Goal: Task Accomplishment & Management: Manage account settings

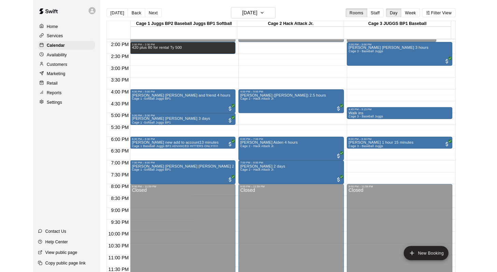
scroll to position [422, 0]
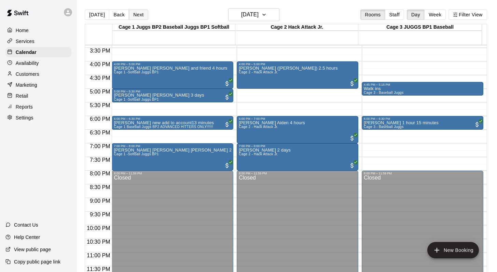
click at [136, 13] on button "Next" at bounding box center [138, 15] width 19 height 10
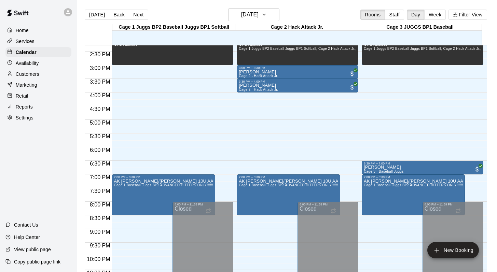
scroll to position [398, 0]
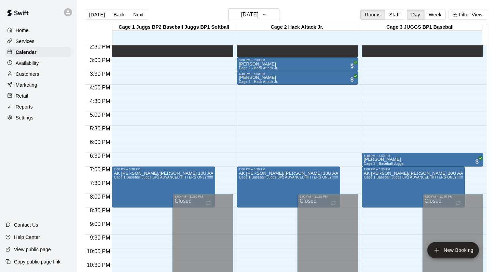
click at [31, 72] on p "Customers" at bounding box center [28, 74] width 24 height 7
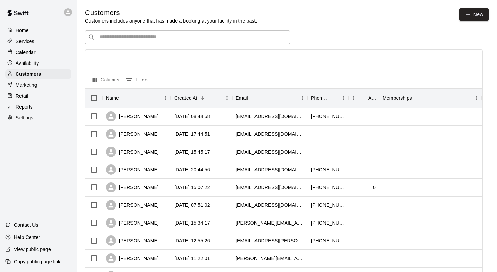
click at [107, 38] on input "Search customers by name or email" at bounding box center [192, 37] width 189 height 7
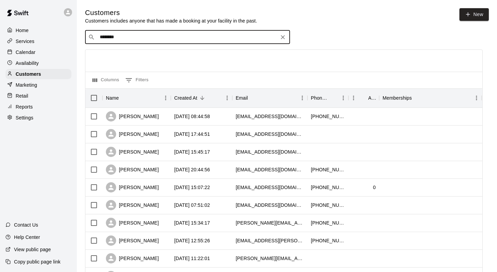
type input "*********"
click at [114, 54] on p "[PERSON_NAME]" at bounding box center [125, 51] width 42 height 7
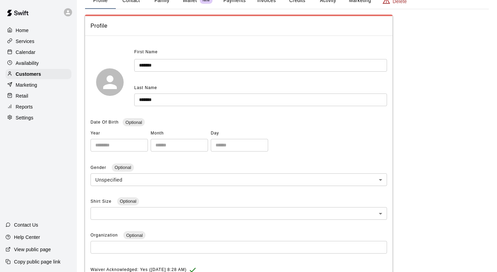
scroll to position [38, 0]
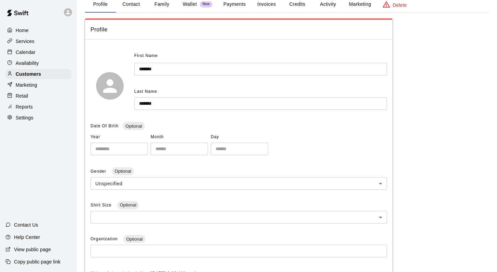
click at [157, 3] on button "Family" at bounding box center [162, 4] width 31 height 16
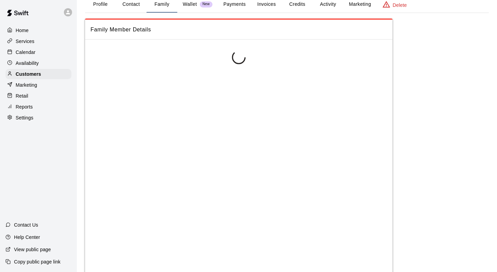
scroll to position [0, 0]
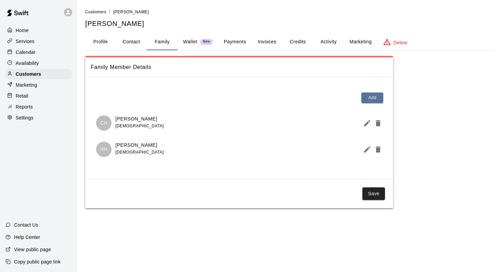
click at [234, 40] on button "Activity" at bounding box center [328, 42] width 31 height 16
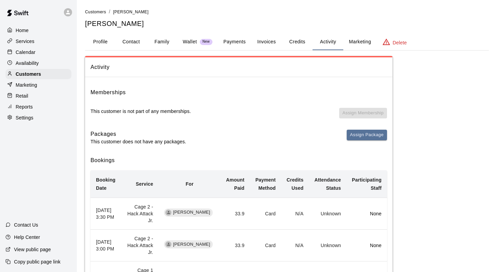
click at [42, 53] on div "Calendar" at bounding box center [38, 52] width 66 height 10
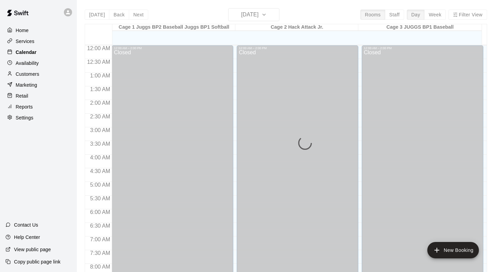
scroll to position [261, 0]
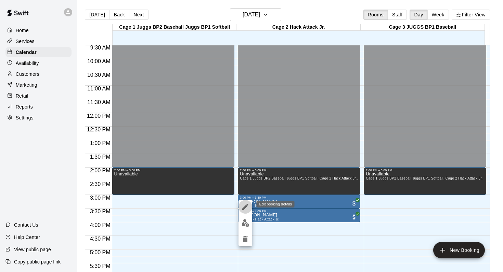
click at [234, 204] on icon "edit" at bounding box center [245, 207] width 8 height 8
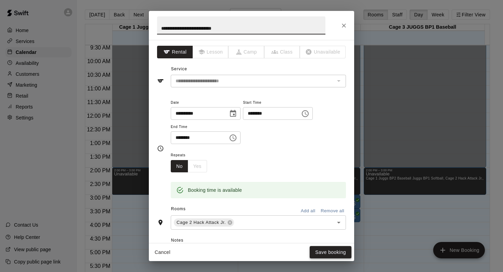
type input "**********"
click at [234, 237] on button "Save booking" at bounding box center [330, 252] width 42 height 13
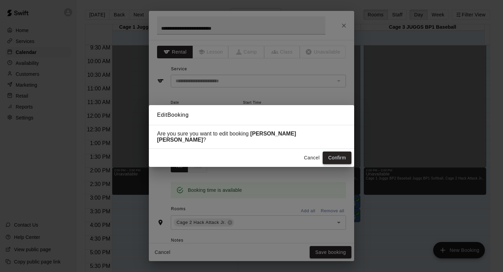
click at [234, 153] on button "Confirm" at bounding box center [336, 158] width 29 height 13
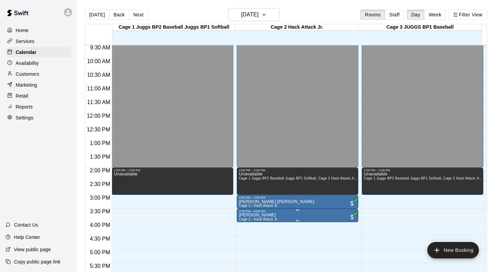
click at [234, 209] on div "3:30 PM – 4:00 PM [PERSON_NAME] Cage 2 - Hack Attack Jr." at bounding box center [298, 216] width 122 height 14
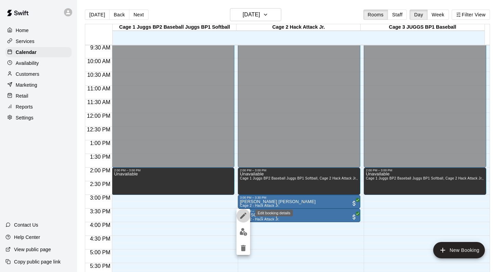
click at [234, 220] on button "edit" at bounding box center [243, 216] width 14 height 14
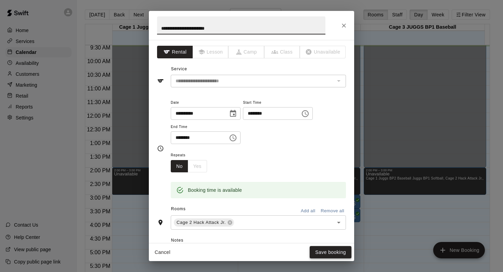
type input "**********"
click at [234, 237] on button "Save booking" at bounding box center [330, 252] width 42 height 13
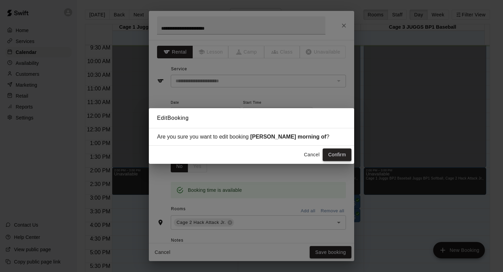
click at [234, 154] on button "Confirm" at bounding box center [336, 155] width 29 height 13
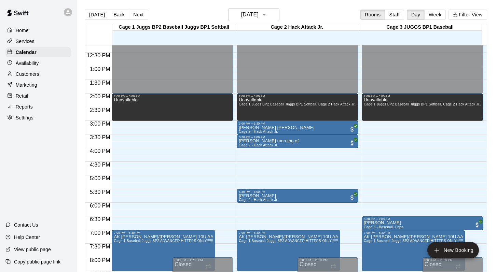
scroll to position [335, 0]
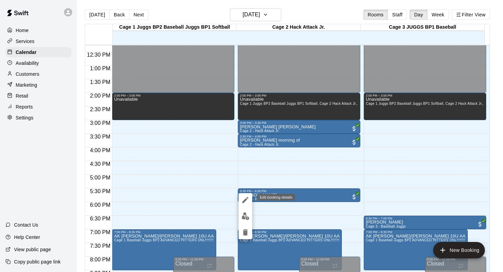
click at [244, 199] on icon "edit" at bounding box center [245, 200] width 8 height 8
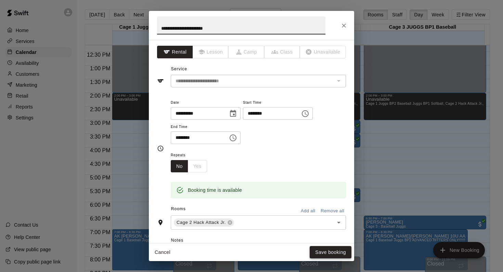
type input "**********"
click at [322, 252] on button "Save booking" at bounding box center [330, 252] width 42 height 13
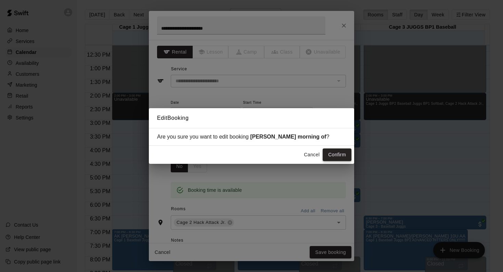
click at [327, 153] on button "Confirm" at bounding box center [336, 155] width 29 height 13
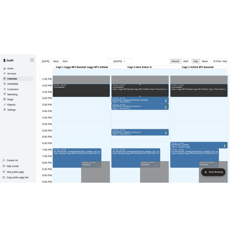
scroll to position [392, 0]
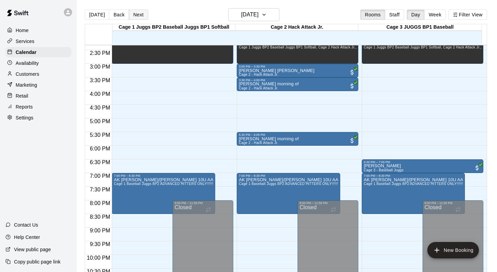
click at [135, 12] on button "Next" at bounding box center [138, 15] width 19 height 10
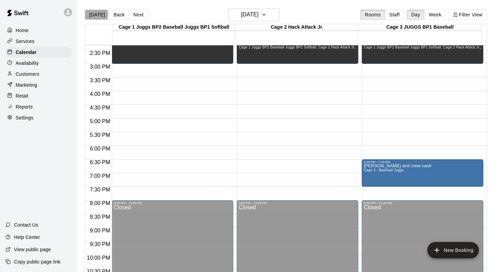
click at [94, 15] on button "[DATE]" at bounding box center [97, 15] width 25 height 10
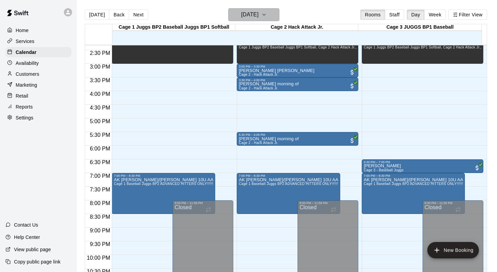
click at [273, 11] on button "[DATE]" at bounding box center [253, 14] width 51 height 13
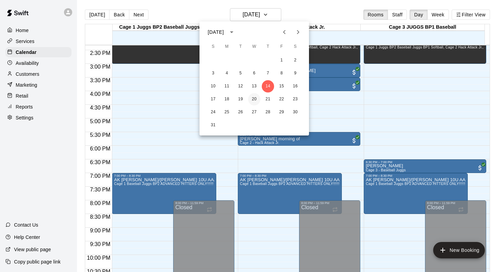
click at [251, 95] on button "20" at bounding box center [254, 99] width 12 height 12
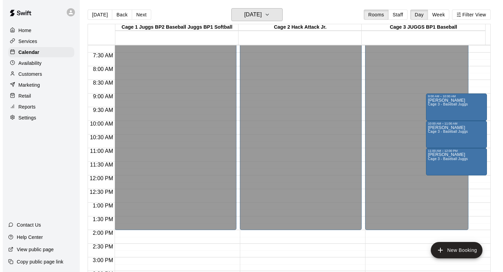
scroll to position [181, 0]
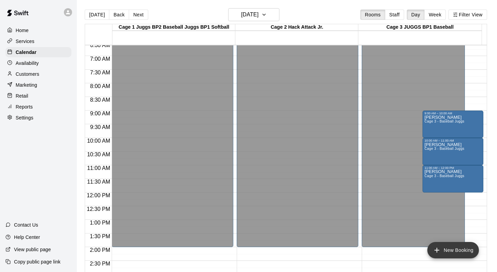
click at [435, 248] on icon "add" at bounding box center [437, 250] width 8 height 8
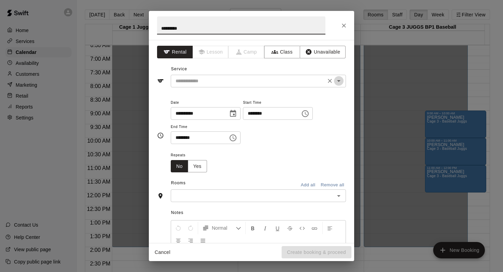
click at [334, 80] on icon "Open" at bounding box center [338, 81] width 8 height 8
type input "*********"
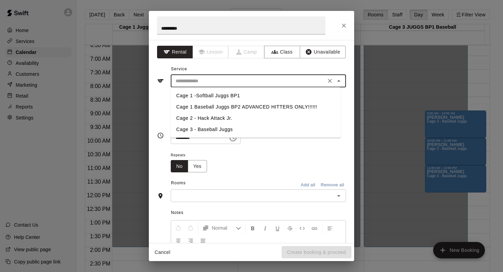
click at [195, 131] on li "Cage 3 - Baseball Juggs" at bounding box center [256, 129] width 170 height 11
type input "**********"
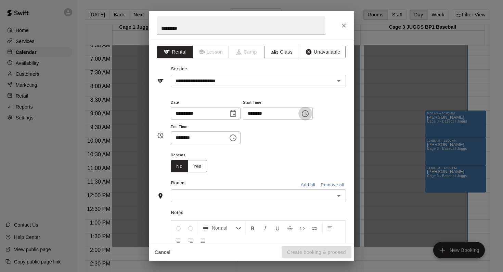
click at [309, 114] on icon "Choose time, selected time is 9:00 AM" at bounding box center [305, 114] width 8 height 8
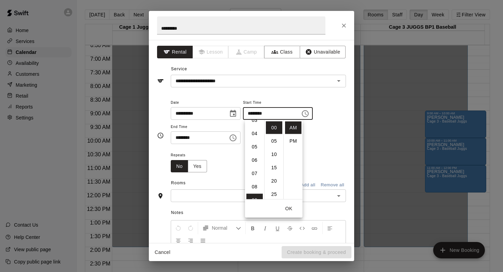
scroll to position [0, 0]
click at [252, 160] on li "08" at bounding box center [254, 164] width 16 height 13
type input "********"
click at [234, 163] on div "Repeats No Yes" at bounding box center [258, 162] width 175 height 22
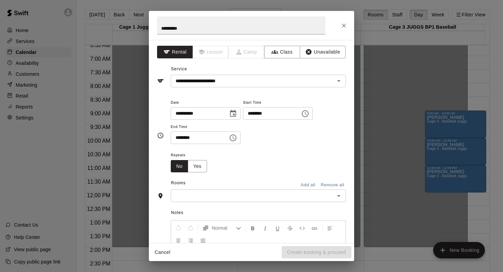
click at [236, 137] on icon "Choose time, selected time is 9:30 AM" at bounding box center [233, 138] width 8 height 8
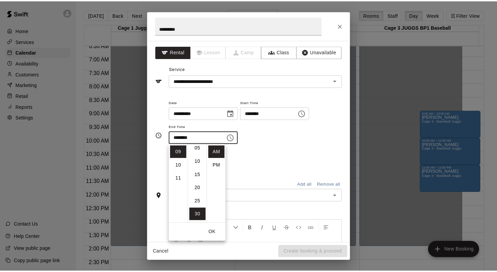
scroll to position [0, 0]
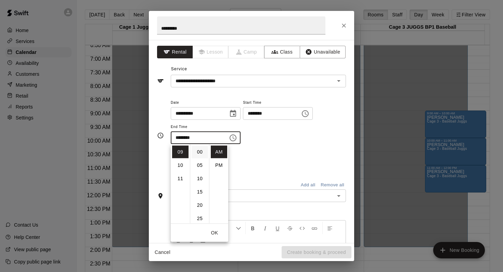
click at [198, 150] on li "00" at bounding box center [199, 152] width 16 height 13
type input "********"
click at [266, 144] on div "**********" at bounding box center [258, 121] width 175 height 46
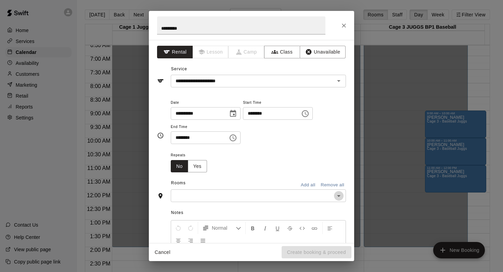
click at [334, 193] on icon "Open" at bounding box center [338, 196] width 8 height 8
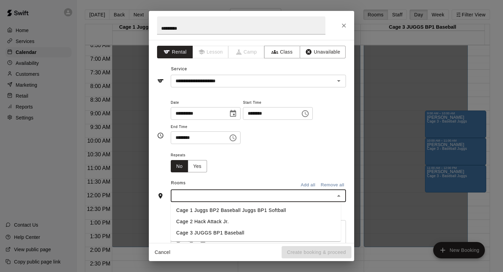
click at [239, 229] on li "Cage 3 JUGGS BP1 Baseball" at bounding box center [256, 233] width 170 height 11
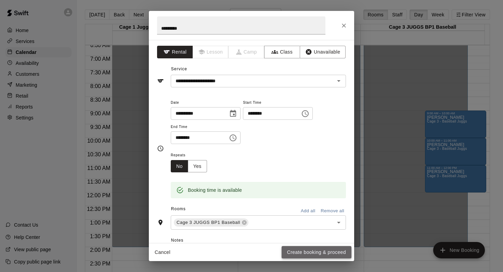
click at [289, 251] on button "Create booking & proceed" at bounding box center [316, 252] width 70 height 13
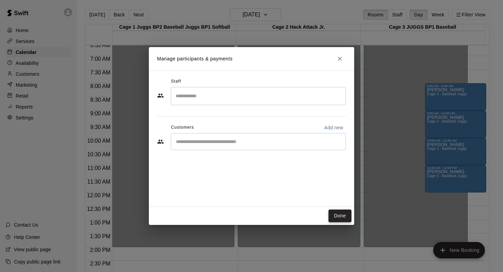
click at [332, 212] on button "Done" at bounding box center [339, 216] width 23 height 13
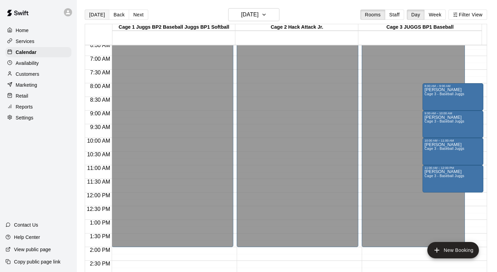
click at [98, 13] on button "[DATE]" at bounding box center [97, 15] width 25 height 10
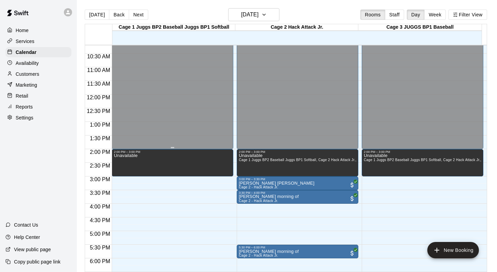
scroll to position [279, 0]
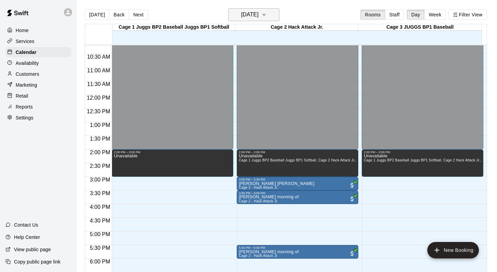
click at [267, 16] on icon "button" at bounding box center [264, 15] width 5 height 8
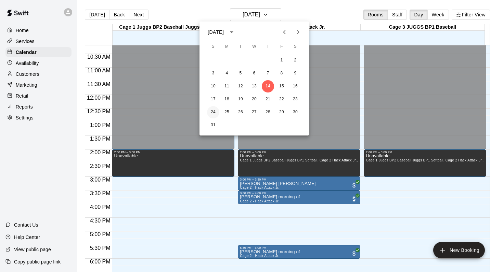
click at [212, 110] on button "24" at bounding box center [213, 112] width 12 height 12
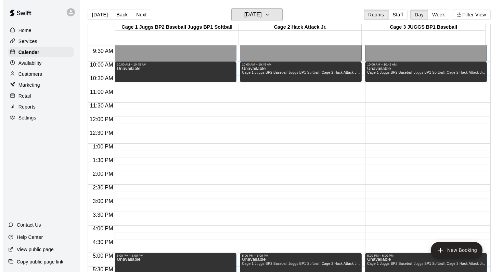
scroll to position [268, 0]
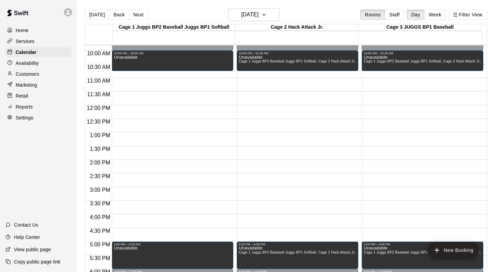
click at [212, 109] on div "12:00 AM – 10:00 AM Closed 10:00 AM – 10:45 AM Unavailable 5:00 PM – 6:00 PM Un…" at bounding box center [173, 105] width 122 height 656
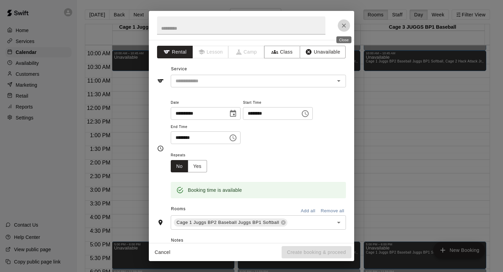
click at [343, 23] on icon "Close" at bounding box center [343, 25] width 7 height 7
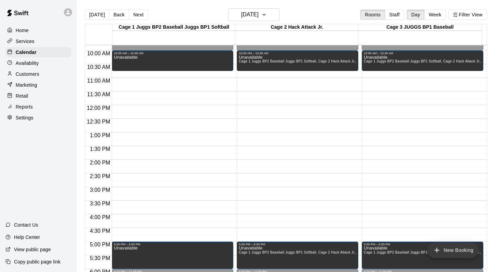
click at [437, 250] on icon "add" at bounding box center [437, 250] width 5 height 5
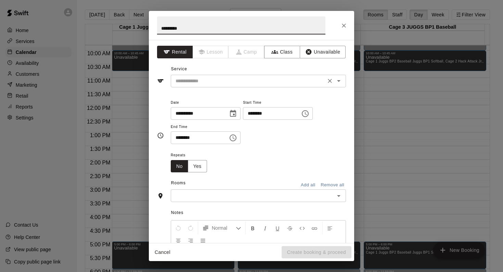
click at [334, 82] on icon "Open" at bounding box center [338, 81] width 8 height 8
type input "*********"
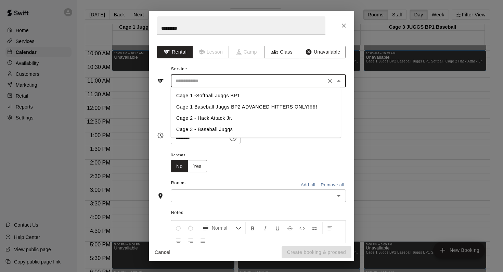
click at [208, 130] on li "Cage 3 - Baseball Juggs" at bounding box center [256, 129] width 170 height 11
type input "**********"
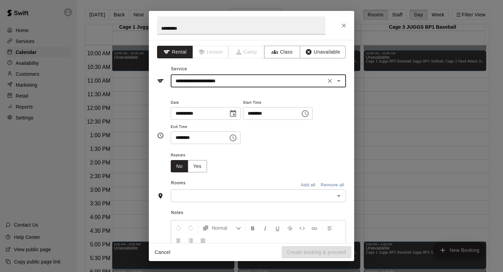
click at [309, 114] on icon "Choose time, selected time is 9:00 AM" at bounding box center [305, 114] width 8 height 8
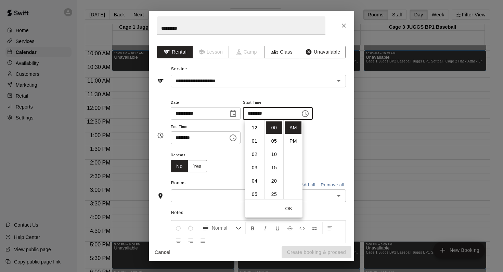
scroll to position [120, 0]
click at [253, 141] on li "10" at bounding box center [254, 141] width 16 height 13
type input "********"
click at [219, 161] on div "Repeats No Yes" at bounding box center [258, 162] width 175 height 22
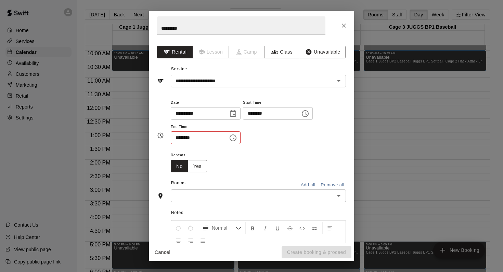
click at [235, 137] on icon "Choose time, selected time is 9:30 AM" at bounding box center [233, 137] width 2 height 3
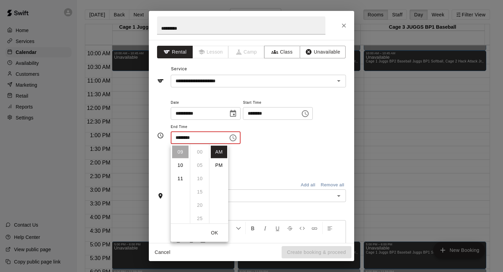
scroll to position [80, 0]
click at [181, 176] on li "11" at bounding box center [180, 179] width 16 height 13
click at [201, 153] on li "00" at bounding box center [199, 152] width 16 height 13
type input "********"
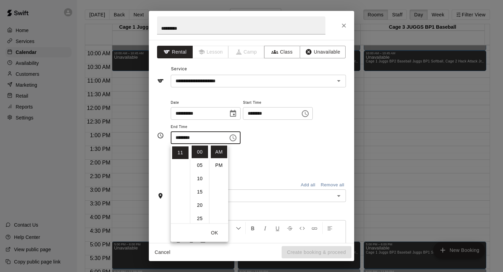
click at [282, 144] on div "**********" at bounding box center [258, 121] width 175 height 46
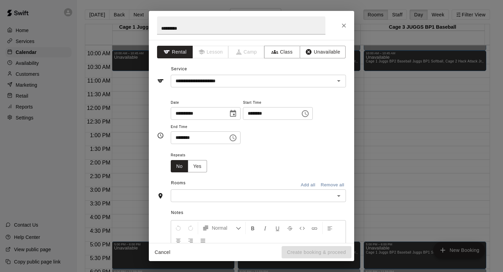
click at [337, 195] on icon "Open" at bounding box center [338, 196] width 8 height 8
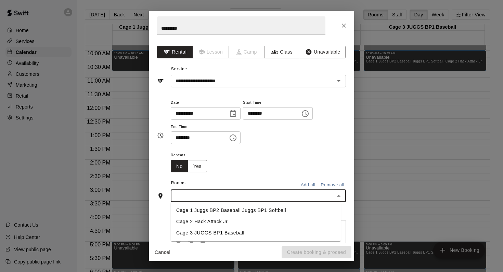
click at [228, 235] on li "Cage 3 JUGGS BP1 Baseball" at bounding box center [256, 233] width 170 height 11
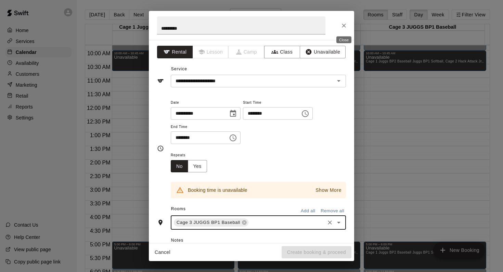
click at [341, 24] on icon "Close" at bounding box center [343, 25] width 7 height 7
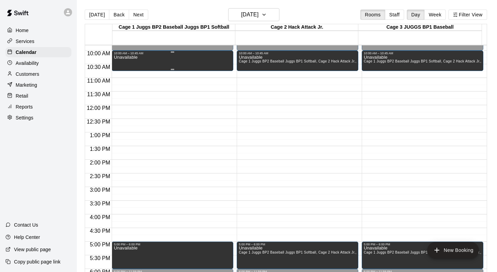
click at [168, 62] on div "Unavailable" at bounding box center [173, 191] width 118 height 272
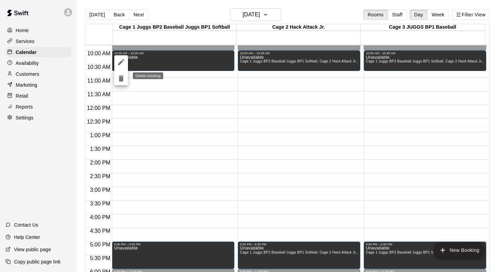
click at [123, 80] on icon "delete" at bounding box center [121, 79] width 8 height 8
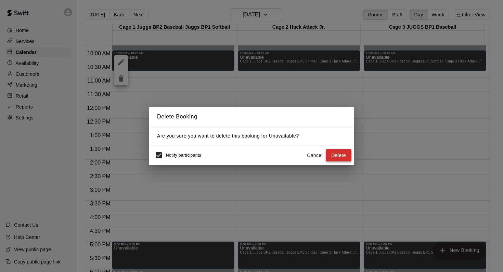
click at [332, 155] on button "Delete" at bounding box center [338, 155] width 26 height 13
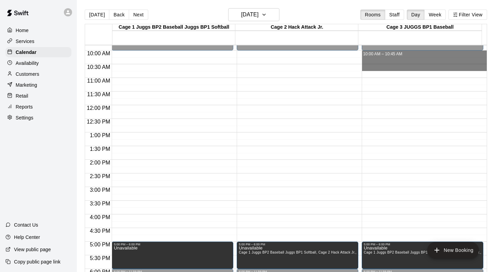
drag, startPoint x: 371, startPoint y: 54, endPoint x: 370, endPoint y: 68, distance: 14.1
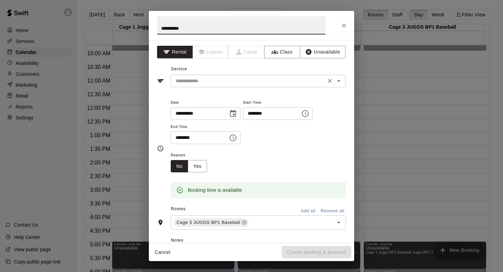
click at [334, 83] on icon "Open" at bounding box center [338, 81] width 8 height 8
type input "*********"
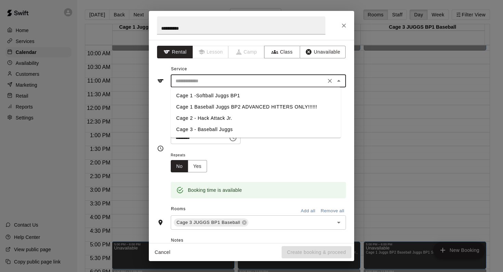
click at [213, 131] on li "Cage 3 - Baseball Juggs" at bounding box center [256, 129] width 170 height 11
type input "**********"
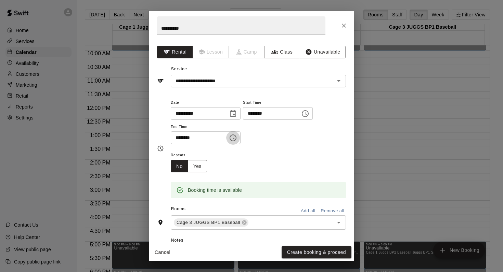
click at [237, 135] on icon "Choose time, selected time is 10:45 AM" at bounding box center [233, 138] width 8 height 8
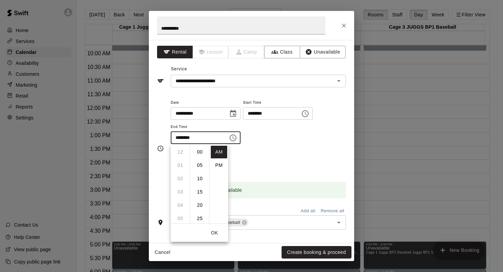
scroll to position [120, 0]
click at [179, 162] on li "11" at bounding box center [180, 165] width 16 height 13
click at [197, 153] on li "00" at bounding box center [199, 152] width 16 height 13
type input "********"
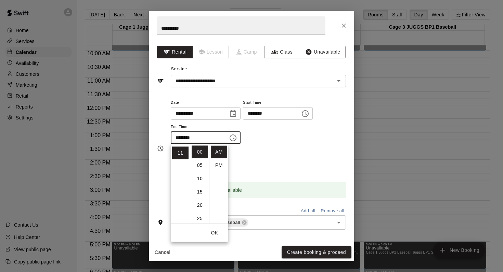
click at [255, 148] on div "**********" at bounding box center [258, 124] width 175 height 53
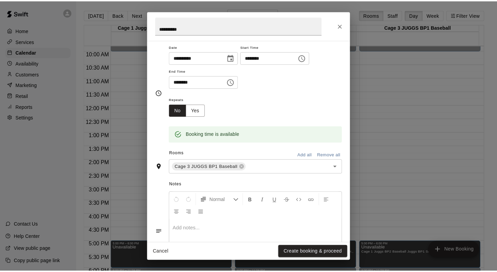
scroll to position [59, 0]
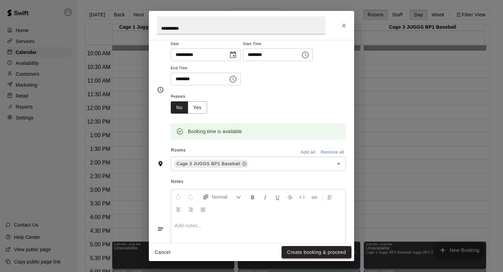
click at [294, 250] on button "Create booking & proceed" at bounding box center [316, 252] width 70 height 13
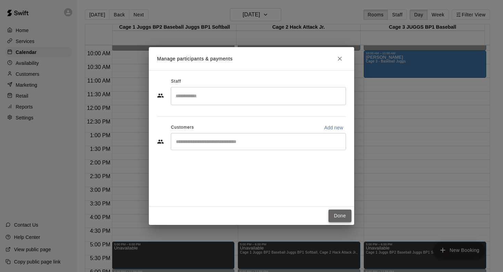
click at [334, 215] on button "Done" at bounding box center [339, 216] width 23 height 13
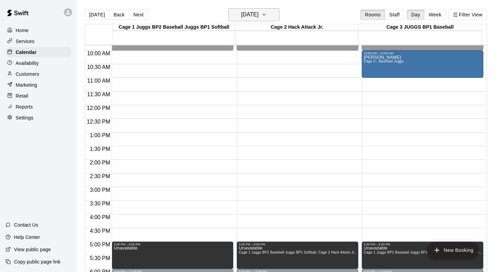
click at [266, 15] on icon "button" at bounding box center [264, 14] width 3 height 1
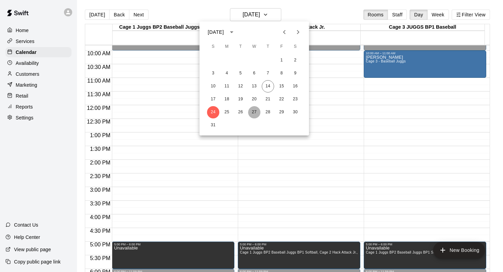
click at [251, 113] on button "27" at bounding box center [254, 112] width 12 height 12
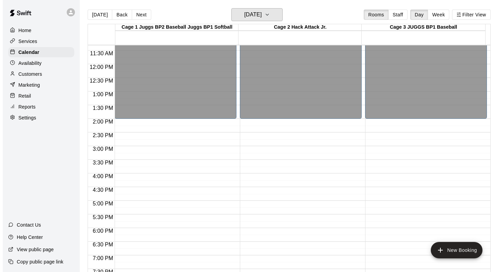
scroll to position [332, 0]
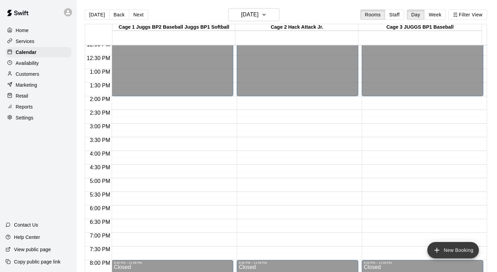
click at [449, 253] on button "New Booking" at bounding box center [454, 250] width 52 height 16
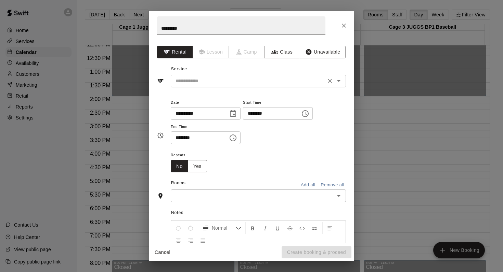
click at [335, 83] on icon "Open" at bounding box center [338, 81] width 8 height 8
type input "*********"
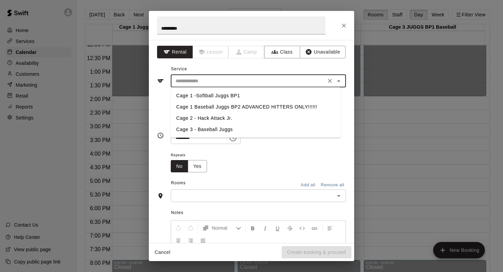
click at [215, 130] on li "Cage 3 - Baseball Juggs" at bounding box center [256, 129] width 170 height 11
type input "**********"
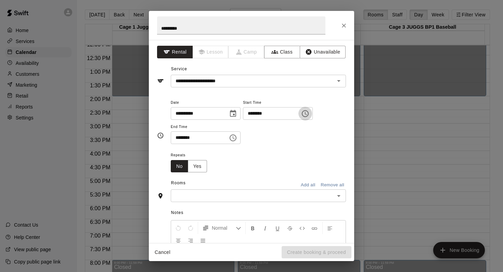
click at [308, 112] on icon "Choose time, selected time is 9:00 AM" at bounding box center [305, 114] width 8 height 8
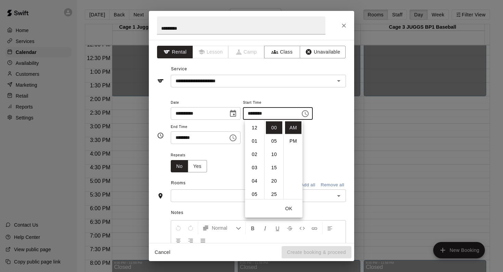
scroll to position [120, 0]
click at [253, 139] on li "10" at bounding box center [254, 141] width 16 height 13
type input "********"
click at [235, 153] on div "Repeats No Yes" at bounding box center [258, 162] width 175 height 22
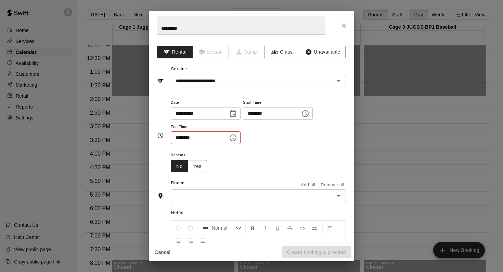
click at [234, 133] on button "Choose time, selected time is 9:30 AM" at bounding box center [233, 138] width 14 height 14
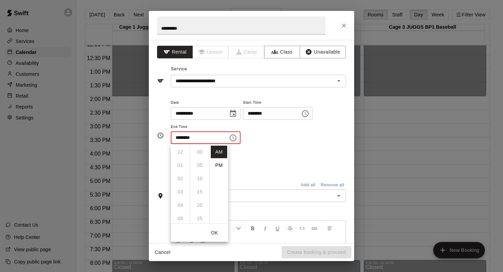
scroll to position [80, 0]
click at [177, 175] on li "11" at bounding box center [180, 179] width 16 height 13
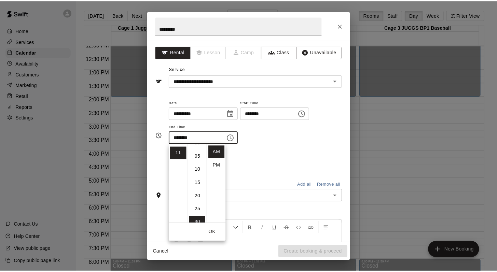
scroll to position [0, 0]
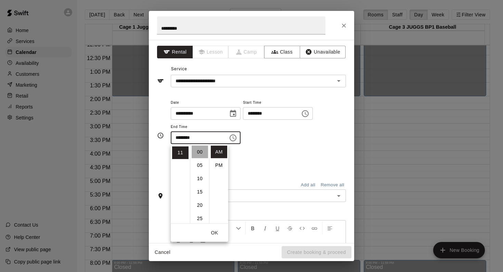
click at [199, 152] on li "00" at bounding box center [199, 152] width 16 height 13
type input "********"
click at [277, 141] on div "**********" at bounding box center [258, 121] width 175 height 46
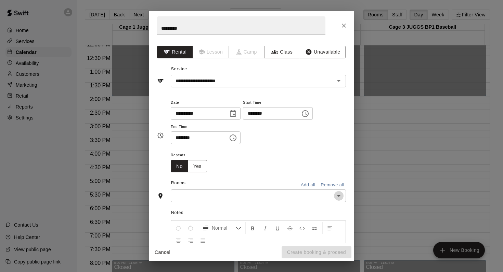
click at [334, 197] on icon "Open" at bounding box center [338, 196] width 8 height 8
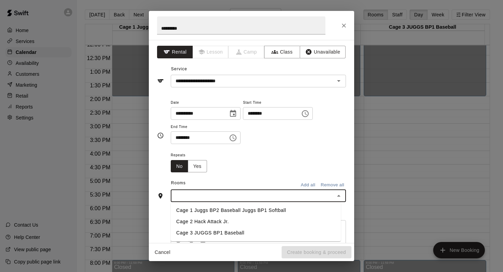
click at [254, 232] on li "Cage 3 JUGGS BP1 Baseball" at bounding box center [256, 233] width 170 height 11
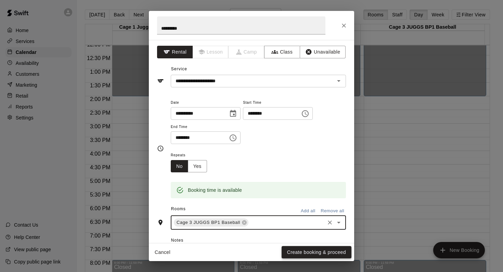
click at [286, 252] on button "Create booking & proceed" at bounding box center [316, 252] width 70 height 13
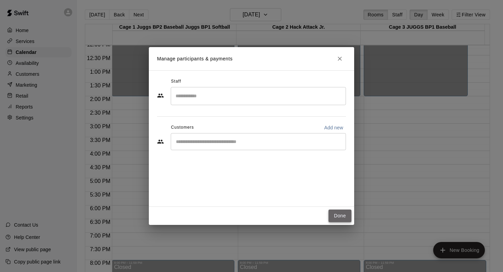
click at [332, 215] on button "Done" at bounding box center [339, 216] width 23 height 13
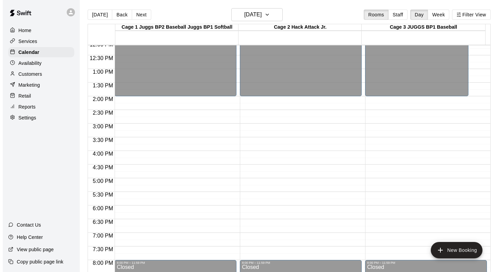
scroll to position [256, 0]
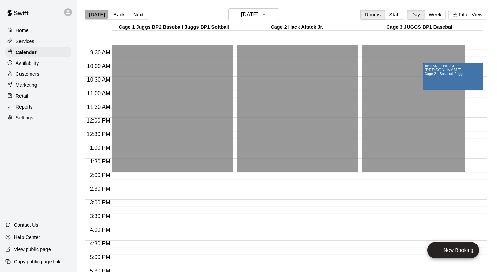
click at [93, 14] on button "[DATE]" at bounding box center [97, 15] width 25 height 10
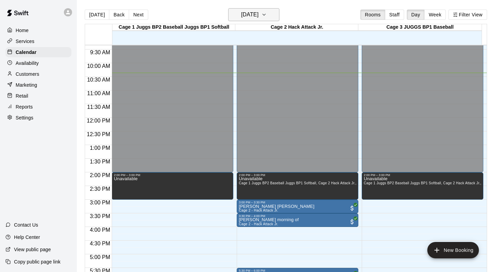
click at [267, 15] on icon "button" at bounding box center [264, 15] width 5 height 8
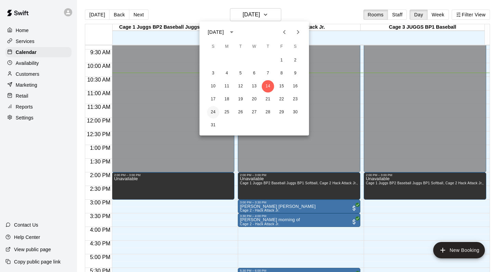
click at [213, 113] on button "24" at bounding box center [213, 112] width 12 height 12
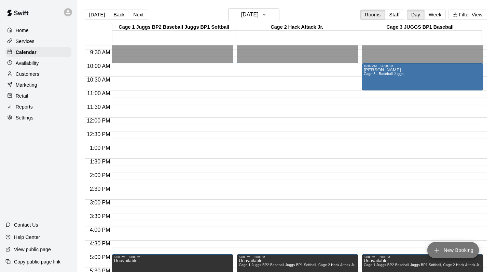
click at [435, 248] on icon "add" at bounding box center [437, 250] width 8 height 8
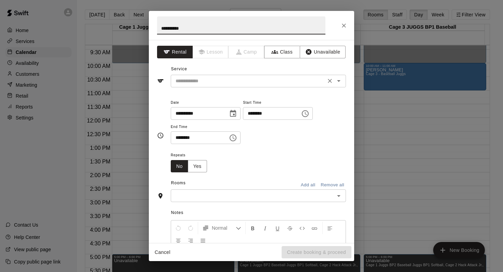
click at [337, 81] on icon "Open" at bounding box center [338, 81] width 3 height 2
type input "*********"
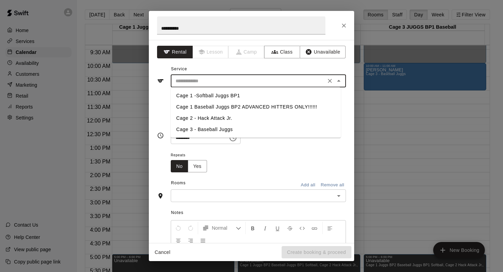
click at [217, 128] on li "Cage 3 - Baseball Juggs" at bounding box center [256, 129] width 170 height 11
type input "**********"
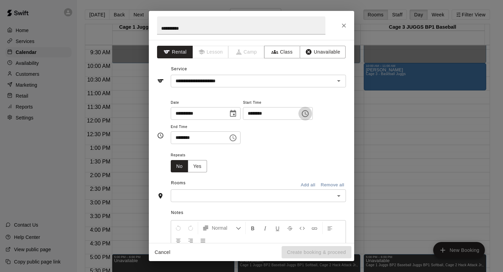
click at [309, 112] on icon "Choose time, selected time is 10:00 AM" at bounding box center [305, 114] width 8 height 8
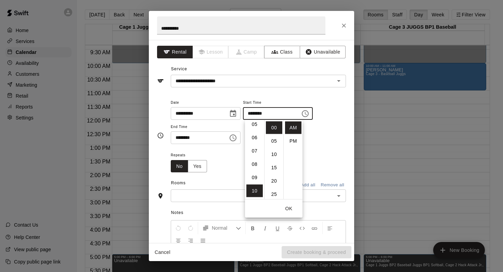
scroll to position [78, 0]
click at [252, 169] on li "09" at bounding box center [254, 170] width 16 height 13
type input "********"
click at [231, 156] on div "Repeats No Yes" at bounding box center [258, 162] width 175 height 22
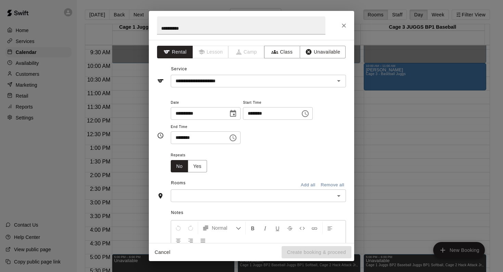
click at [233, 137] on icon "Choose time, selected time is 10:30 AM" at bounding box center [233, 138] width 8 height 8
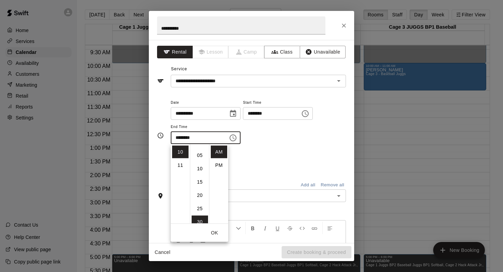
scroll to position [3, 0]
click at [198, 149] on li "00" at bounding box center [199, 149] width 16 height 13
type input "********"
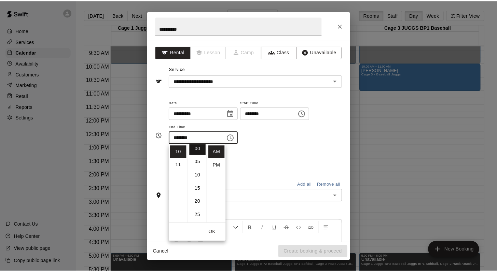
scroll to position [0, 0]
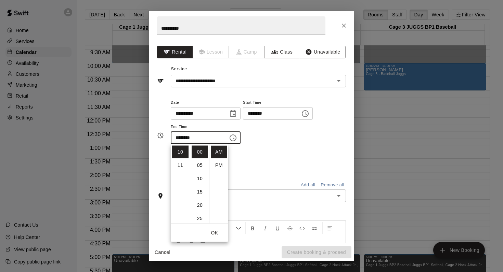
click at [271, 143] on div "**********" at bounding box center [258, 121] width 175 height 46
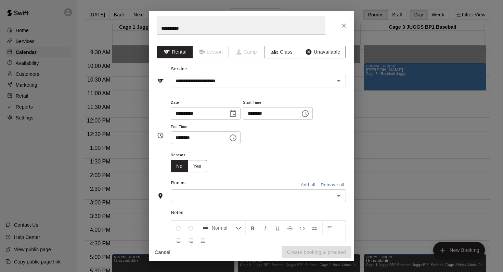
click at [334, 193] on icon "Open" at bounding box center [338, 196] width 8 height 8
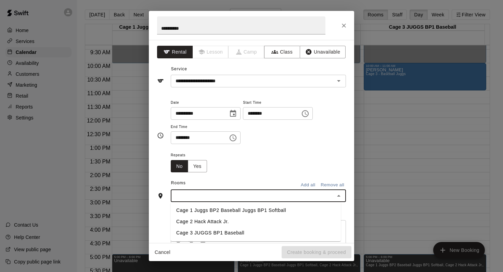
click at [240, 232] on li "Cage 3 JUGGS BP1 Baseball" at bounding box center [256, 233] width 170 height 11
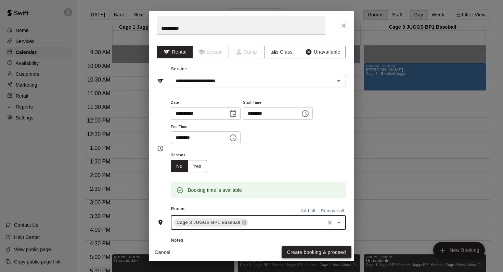
click at [298, 251] on button "Create booking & proceed" at bounding box center [316, 252] width 70 height 13
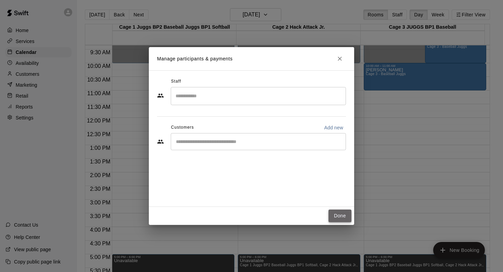
click at [332, 215] on button "Done" at bounding box center [339, 216] width 23 height 13
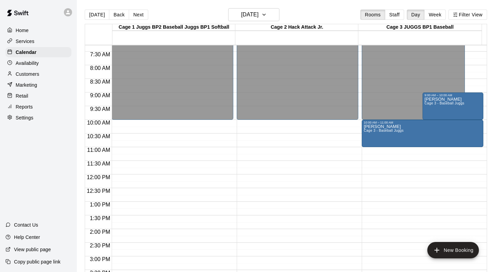
scroll to position [171, 0]
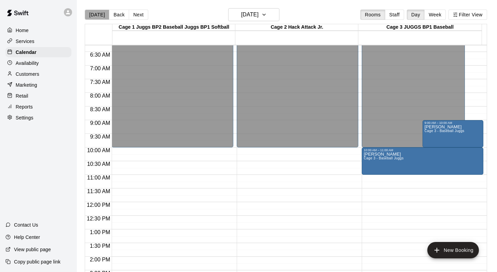
click at [99, 14] on button "[DATE]" at bounding box center [97, 15] width 25 height 10
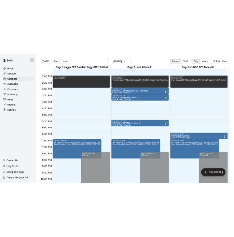
scroll to position [386, 0]
